Goal: Information Seeking & Learning: Compare options

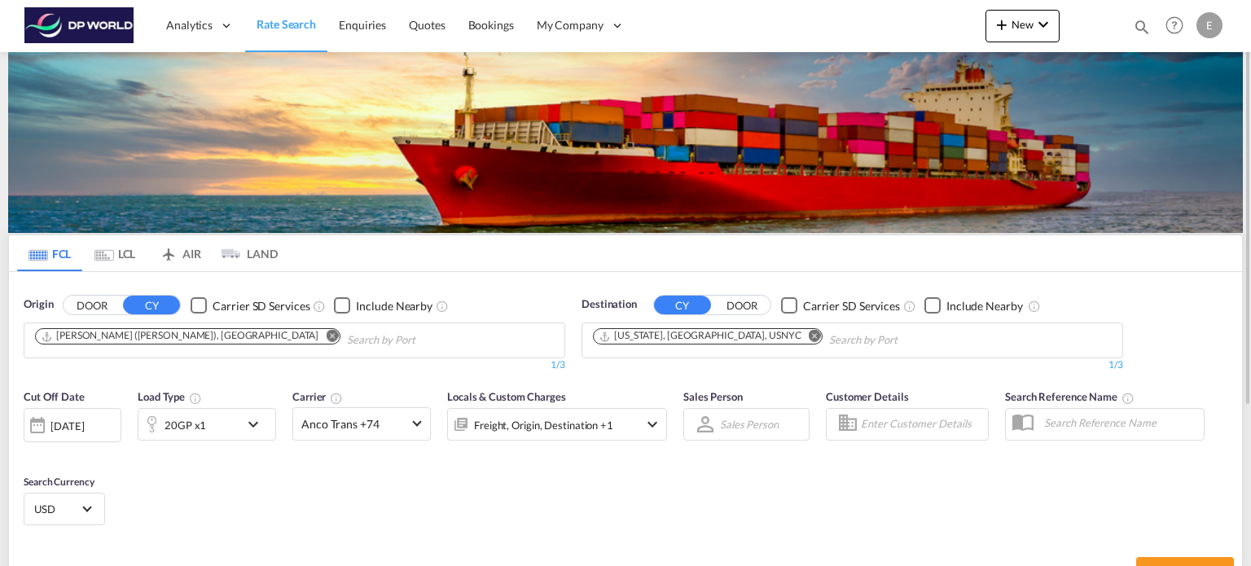
click at [326, 339] on md-icon "Remove" at bounding box center [332, 336] width 12 height 12
click at [241, 336] on md-chips at bounding box center [294, 340] width 540 height 34
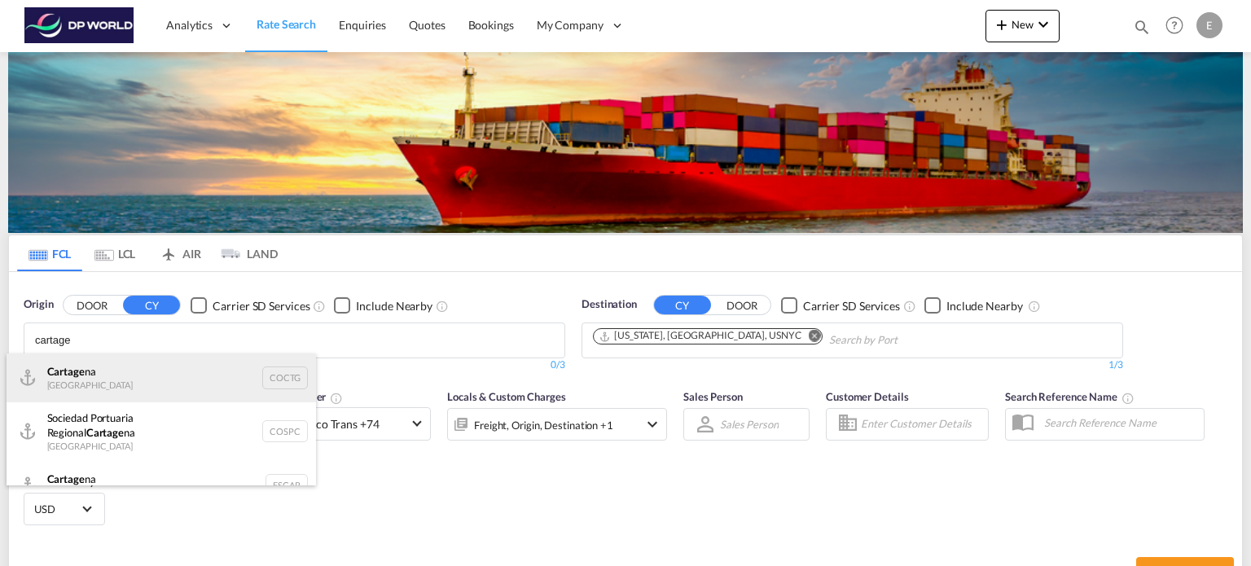
type input "cartage"
click at [127, 373] on div "Cartage na [GEOGRAPHIC_DATA] COCTG" at bounding box center [161, 377] width 309 height 49
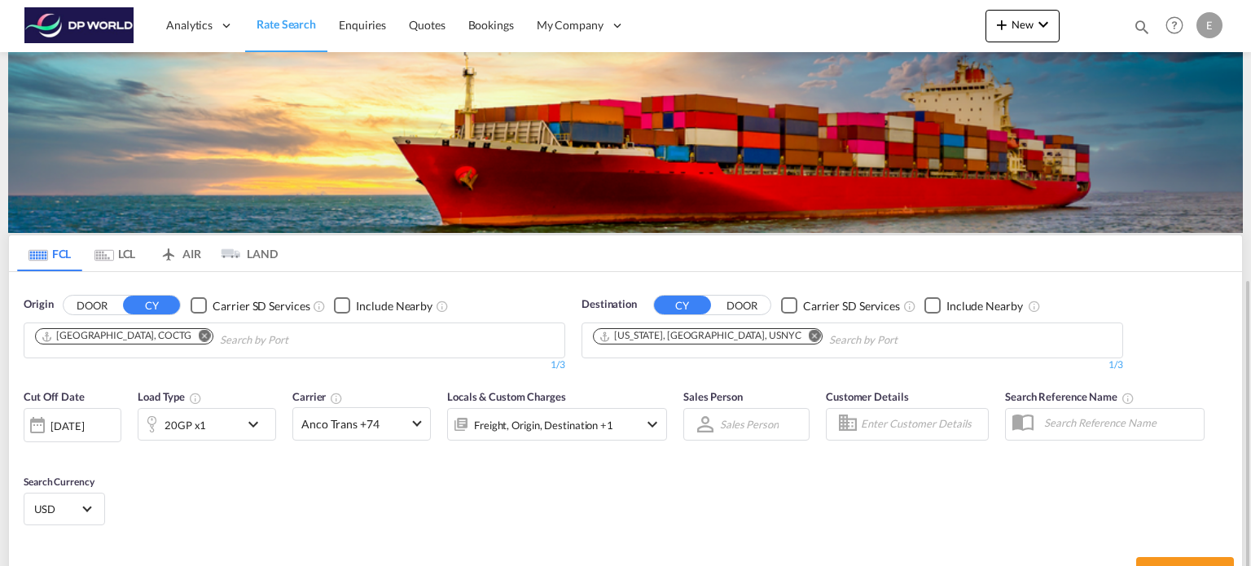
scroll to position [224, 0]
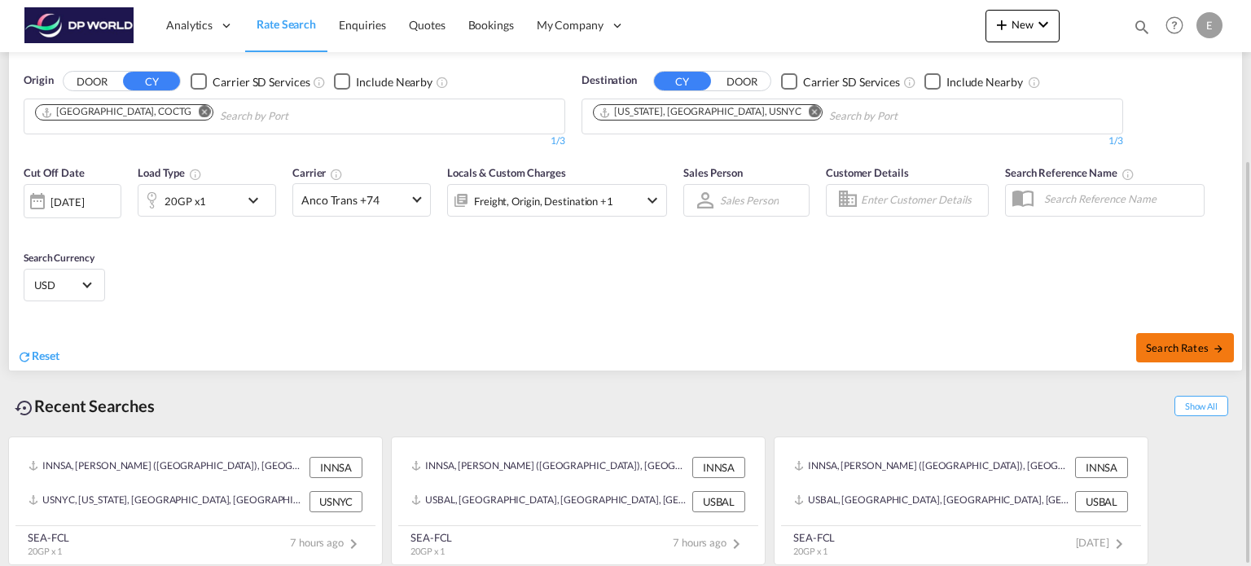
click at [1187, 346] on span "Search Rates" at bounding box center [1185, 347] width 78 height 13
type input "COCTG to USNYC / [DATE]"
